Goal: Navigation & Orientation: Find specific page/section

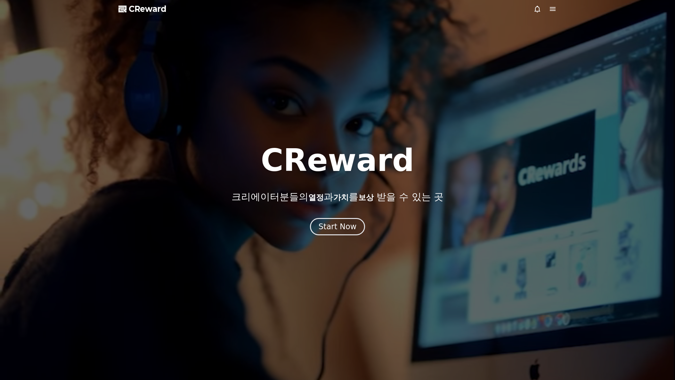
click at [350, 217] on div "CReward 크리에이터분들의 열정 과 가치 를 보상 받을 수 있는 곳 Start Now" at bounding box center [337, 190] width 675 height 90
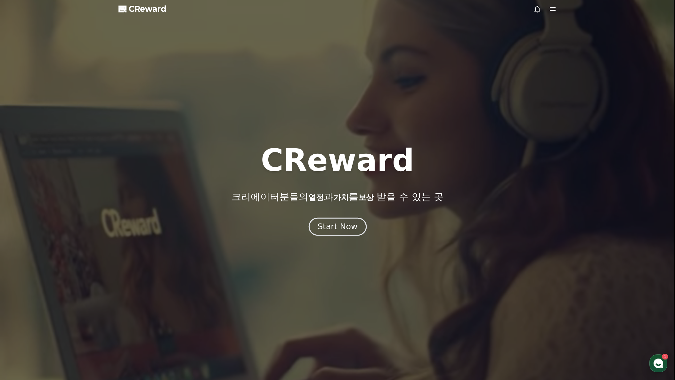
click at [346, 220] on button "Start Now" at bounding box center [338, 227] width 58 height 18
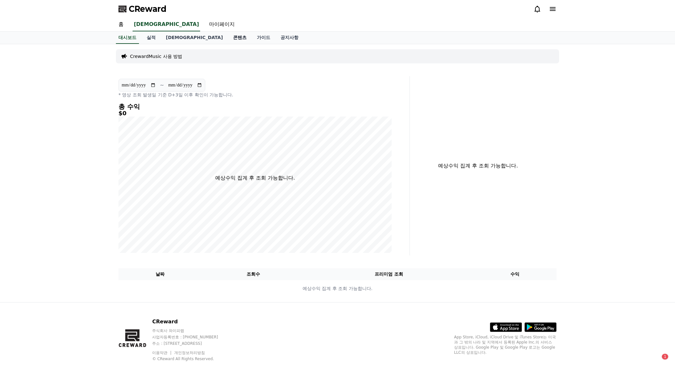
click at [228, 39] on link "콘텐츠" at bounding box center [240, 38] width 24 height 12
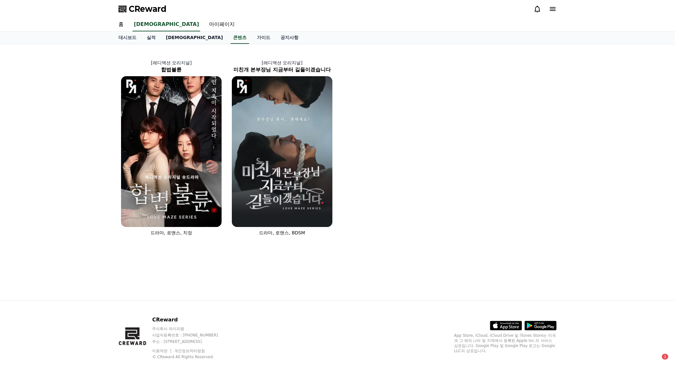
click at [175, 37] on link "[DEMOGRAPHIC_DATA]" at bounding box center [194, 38] width 67 height 12
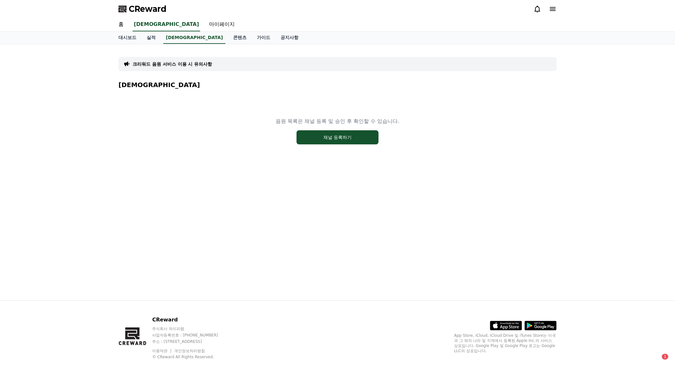
click at [546, 3] on div "CReward" at bounding box center [337, 9] width 449 height 18
click at [554, 7] on icon at bounding box center [553, 9] width 8 height 8
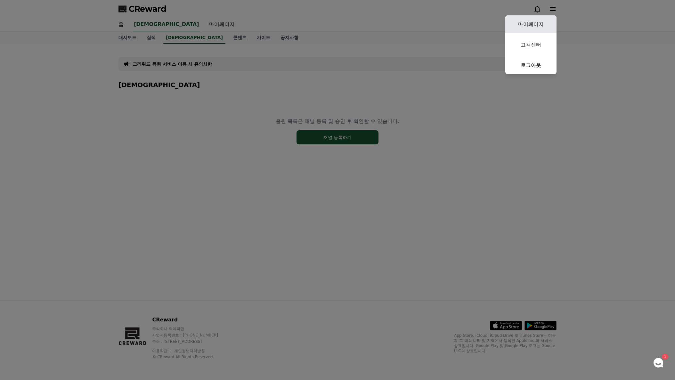
click at [543, 29] on link "마이페이지" at bounding box center [531, 24] width 51 height 18
select select "**********"
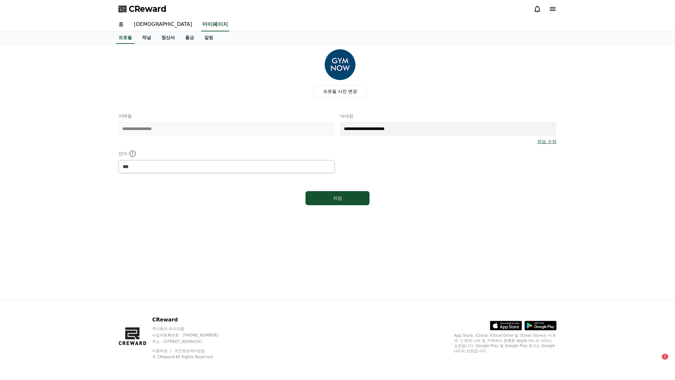
click at [156, 37] on link "정산서" at bounding box center [168, 38] width 24 height 12
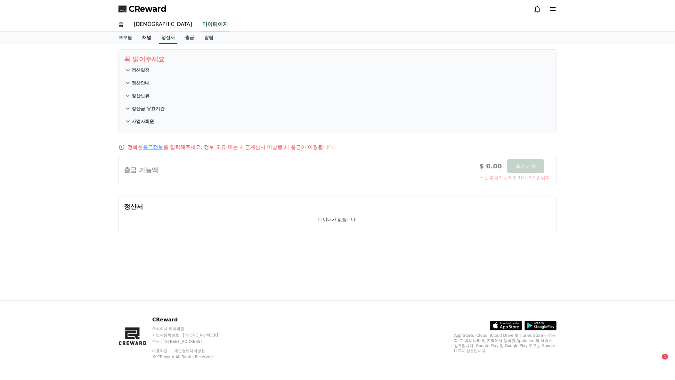
click at [145, 34] on link "채널" at bounding box center [146, 38] width 19 height 12
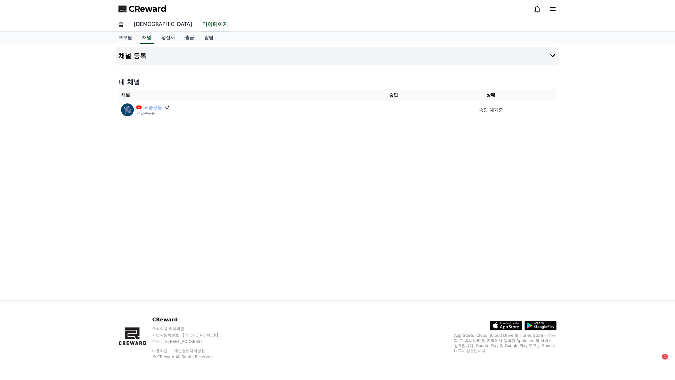
click at [143, 25] on link "[DEMOGRAPHIC_DATA]" at bounding box center [163, 24] width 69 height 13
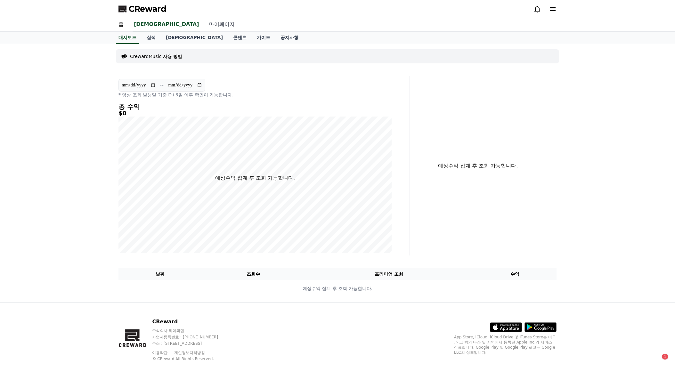
click at [204, 25] on link "마이페이지" at bounding box center [222, 24] width 36 height 13
select select "**********"
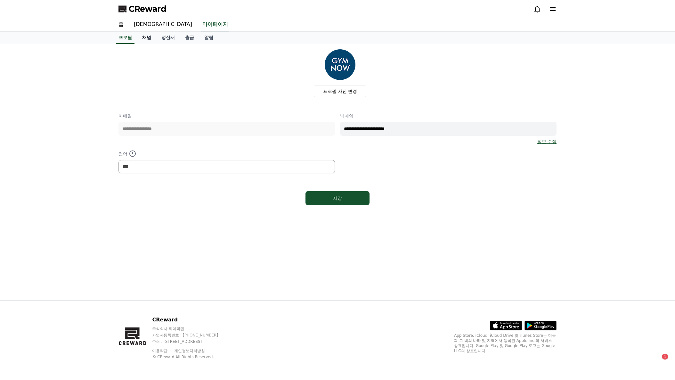
click at [152, 35] on link "채널" at bounding box center [146, 38] width 19 height 12
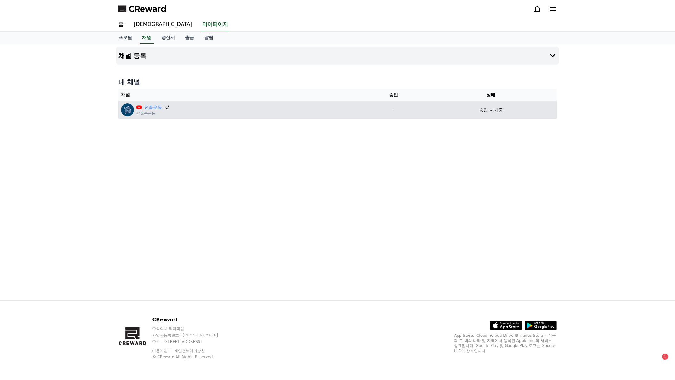
drag, startPoint x: 161, startPoint y: 103, endPoint x: 155, endPoint y: 107, distance: 7.5
click at [161, 103] on td "요즘운동 @요즘운동" at bounding box center [240, 110] width 243 height 18
click at [152, 107] on link "요즘운동" at bounding box center [153, 107] width 18 height 7
